Goal: Information Seeking & Learning: Learn about a topic

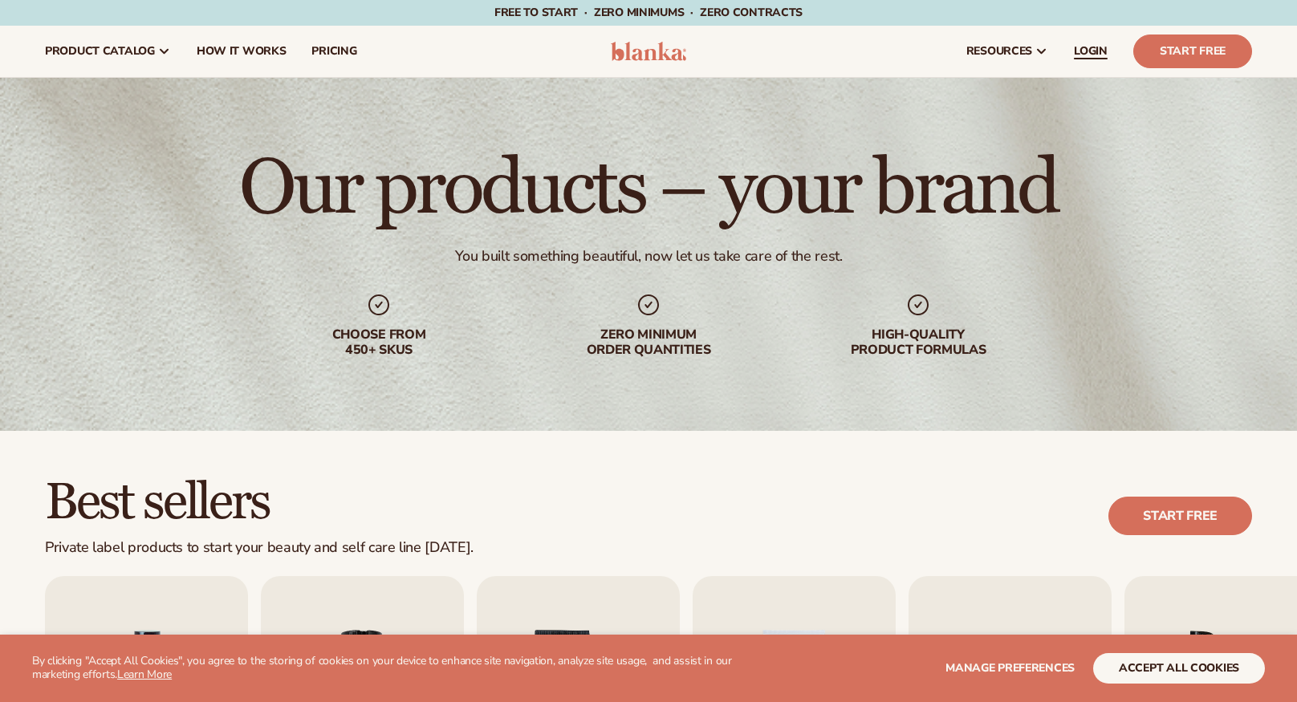
click at [1091, 51] on span "LOGIN" at bounding box center [1091, 51] width 34 height 13
click at [353, 53] on span "pricing" at bounding box center [333, 51] width 45 height 13
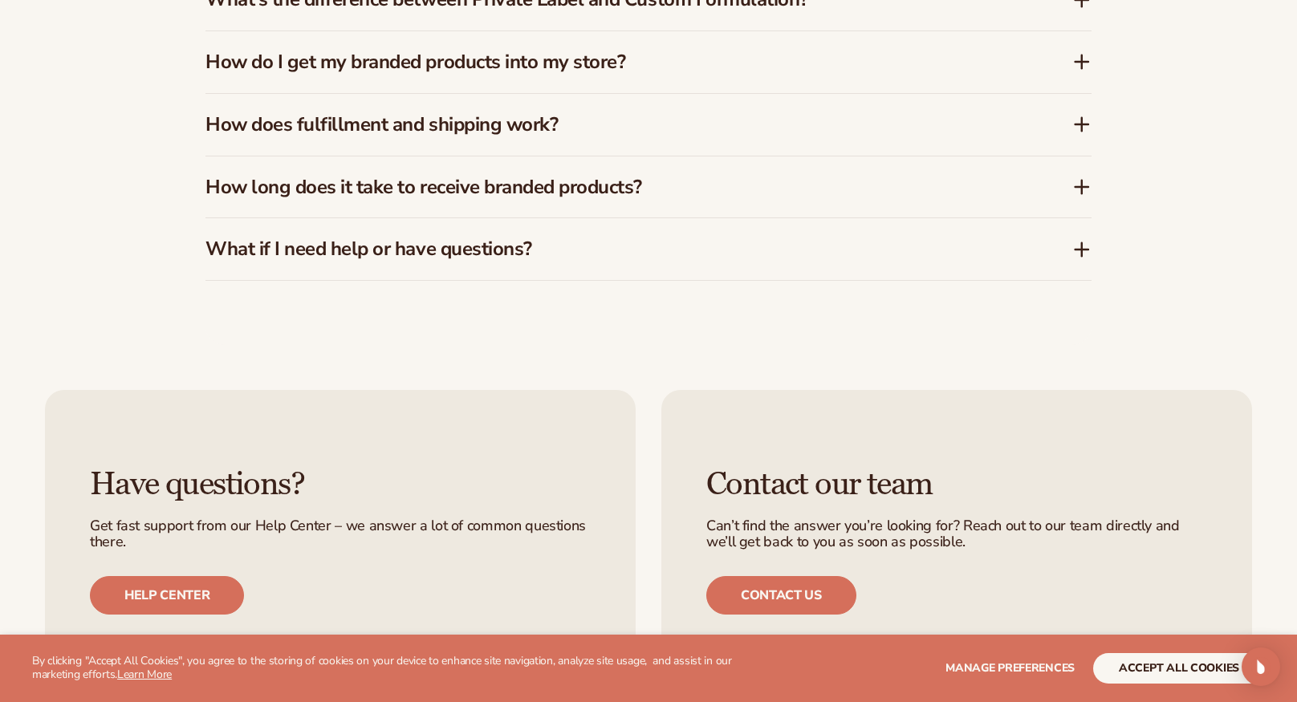
scroll to position [3131, 0]
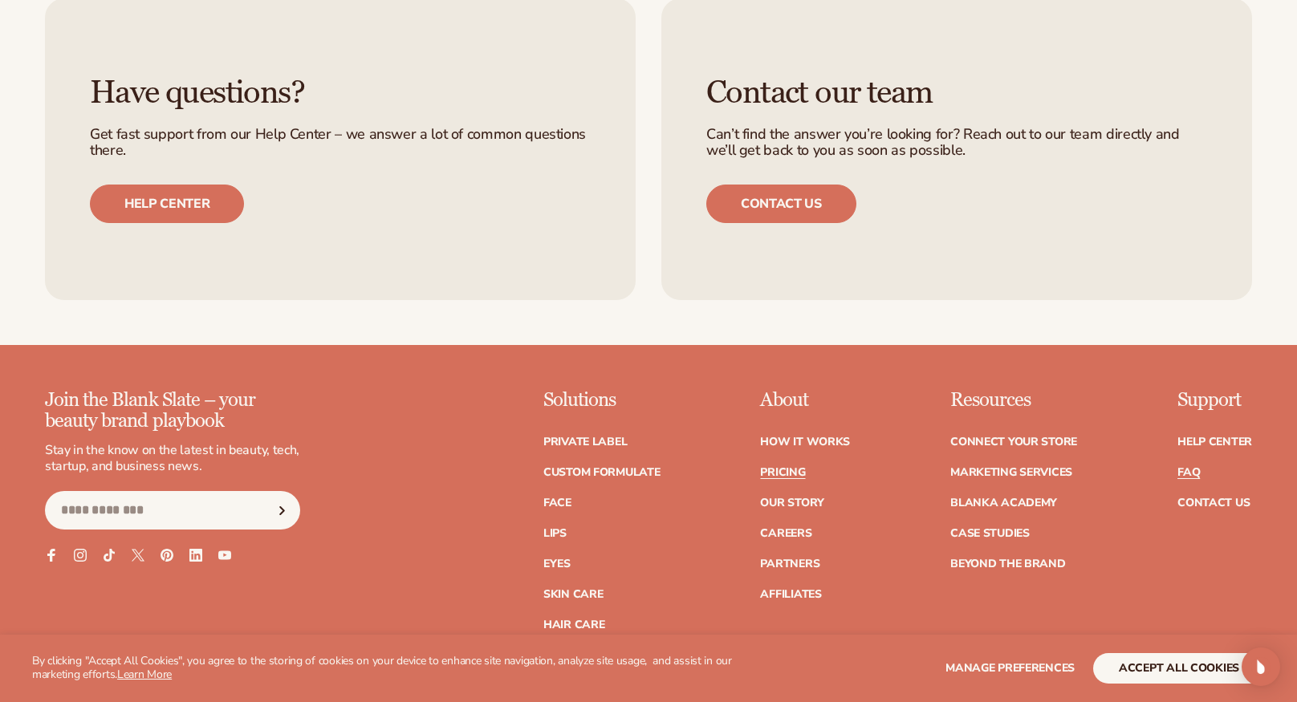
click at [1184, 474] on link "FAQ" at bounding box center [1189, 472] width 22 height 11
